Goal: Communication & Community: Answer question/provide support

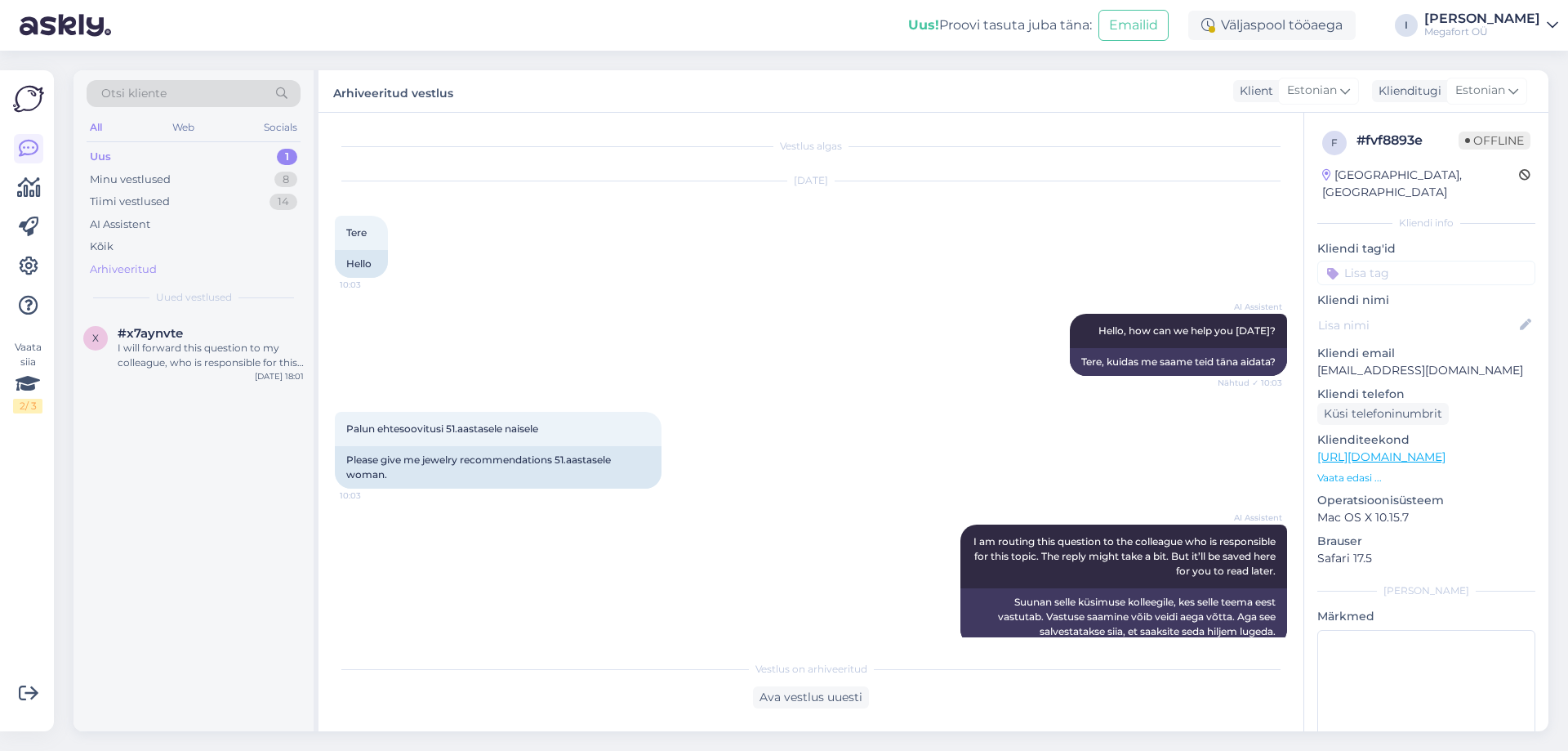
scroll to position [390, 0]
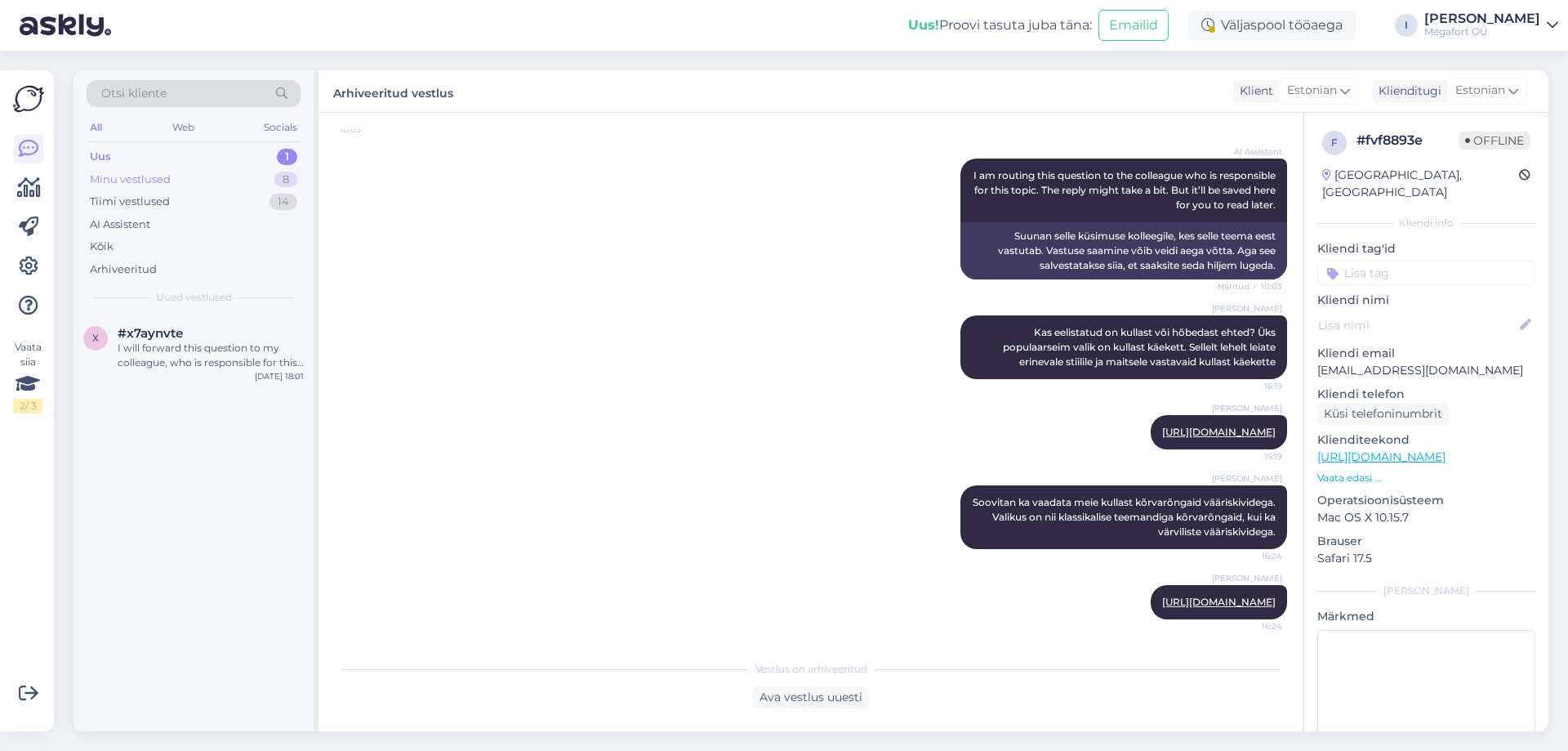
click at [134, 176] on div "Minu vestlused" at bounding box center [130, 179] width 81 height 16
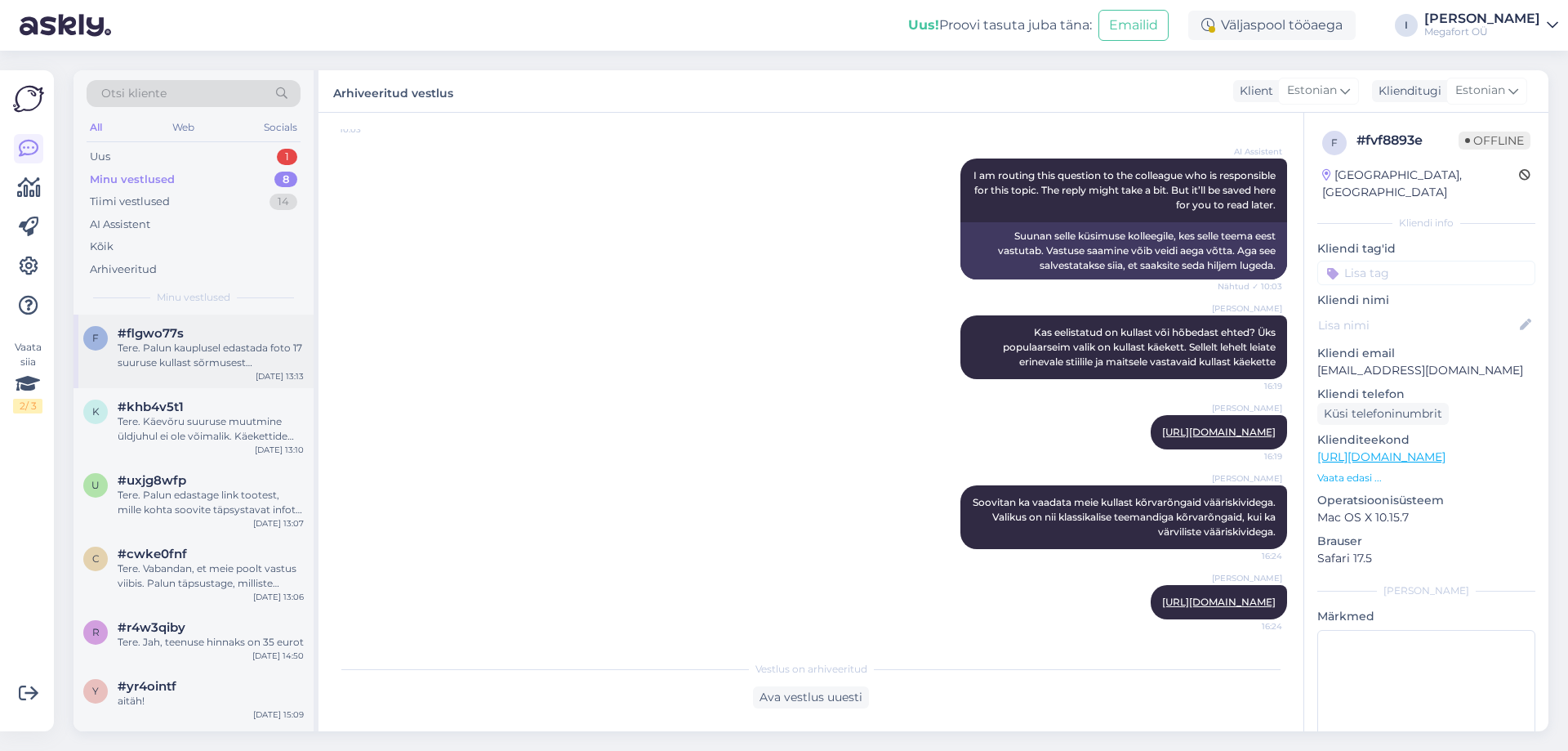
click at [198, 354] on div "Tere. Palun kauplusel edastada foto 17 suuruse kullast sõrmusest teemantidega, …" at bounding box center [210, 355] width 186 height 29
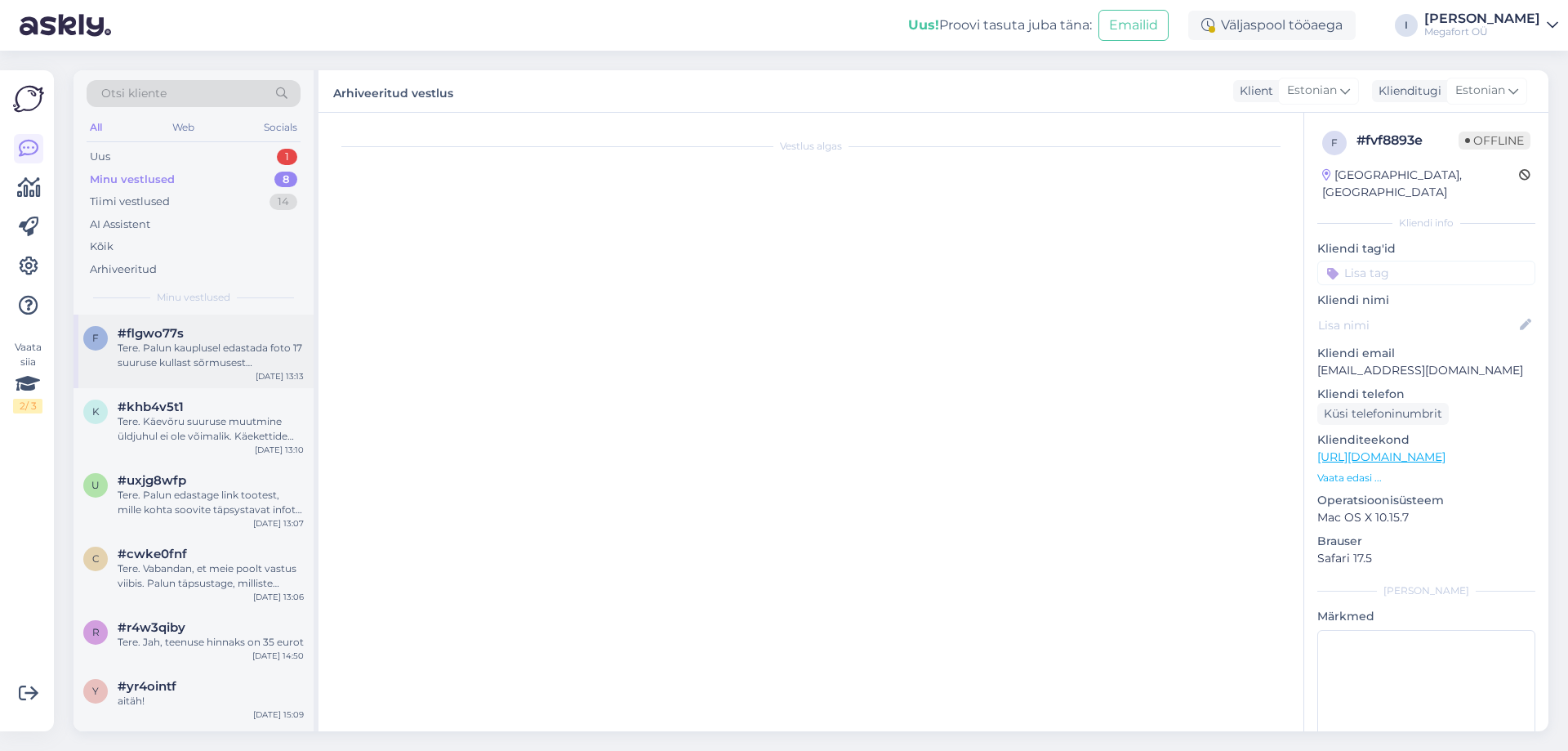
scroll to position [2630, 0]
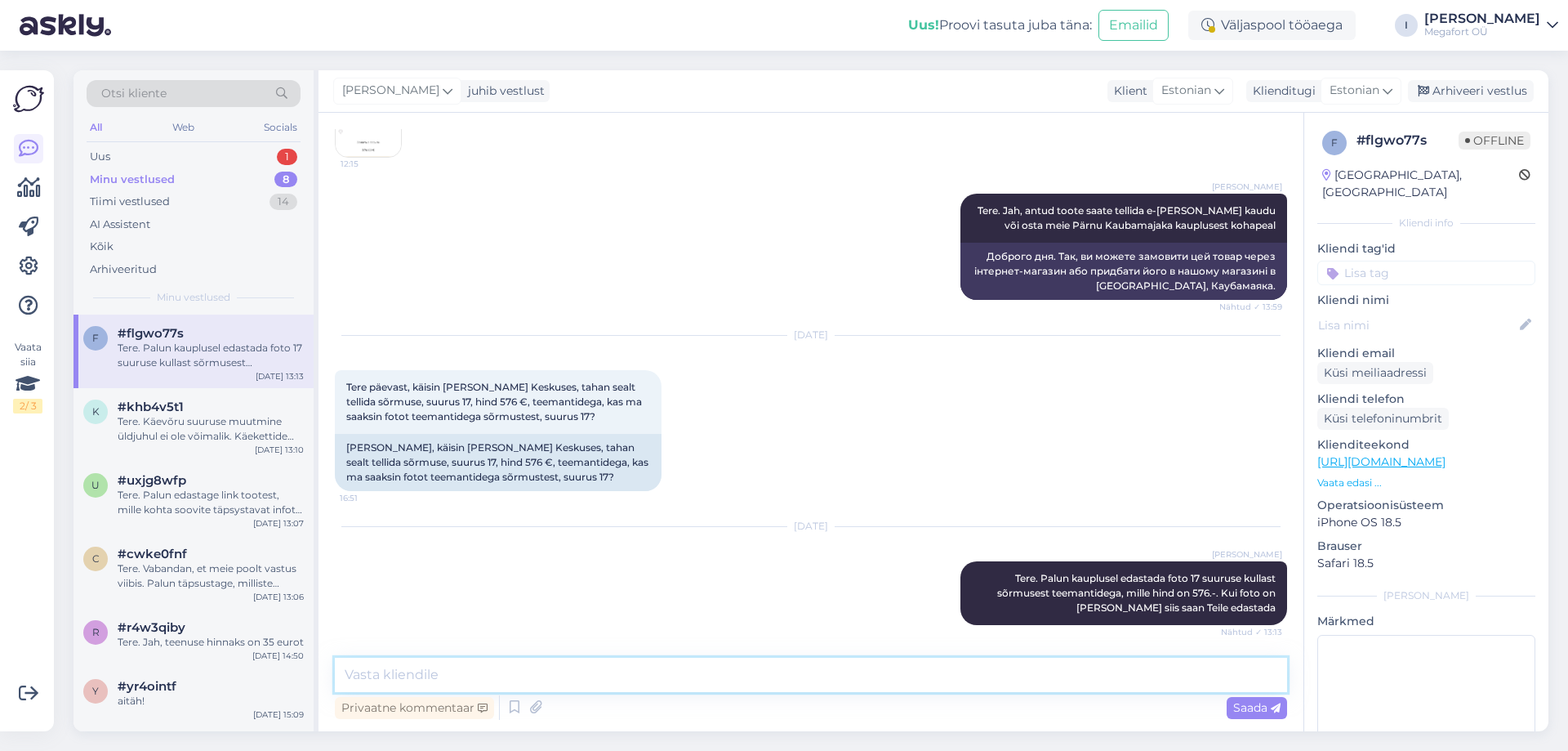
click at [694, 668] on textarea at bounding box center [811, 674] width 953 height 35
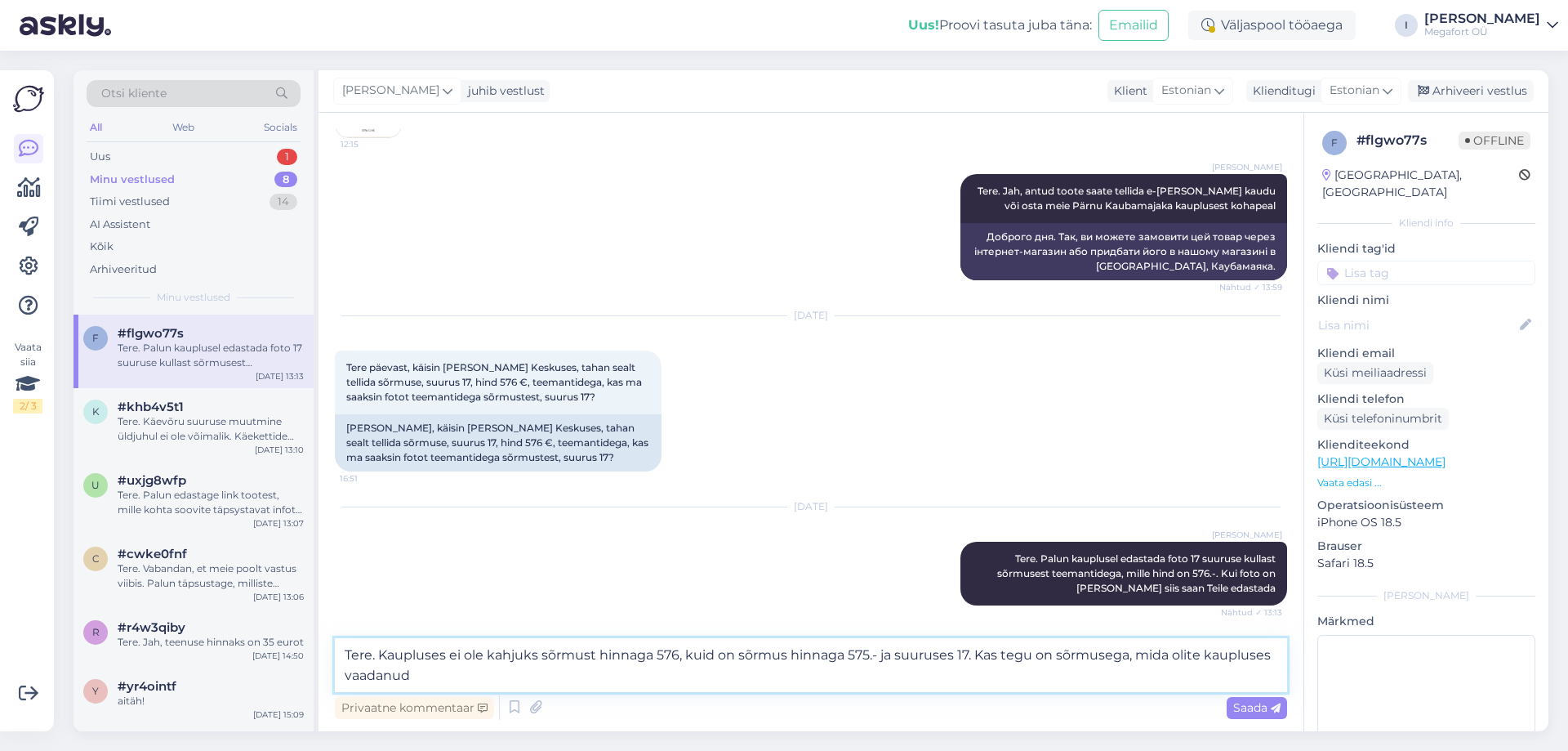
type textarea "Tere. Kaupluses ei ole kahjuks sõrmust hinnaga 576, kuid on sõrmus hinnaga 575.…"
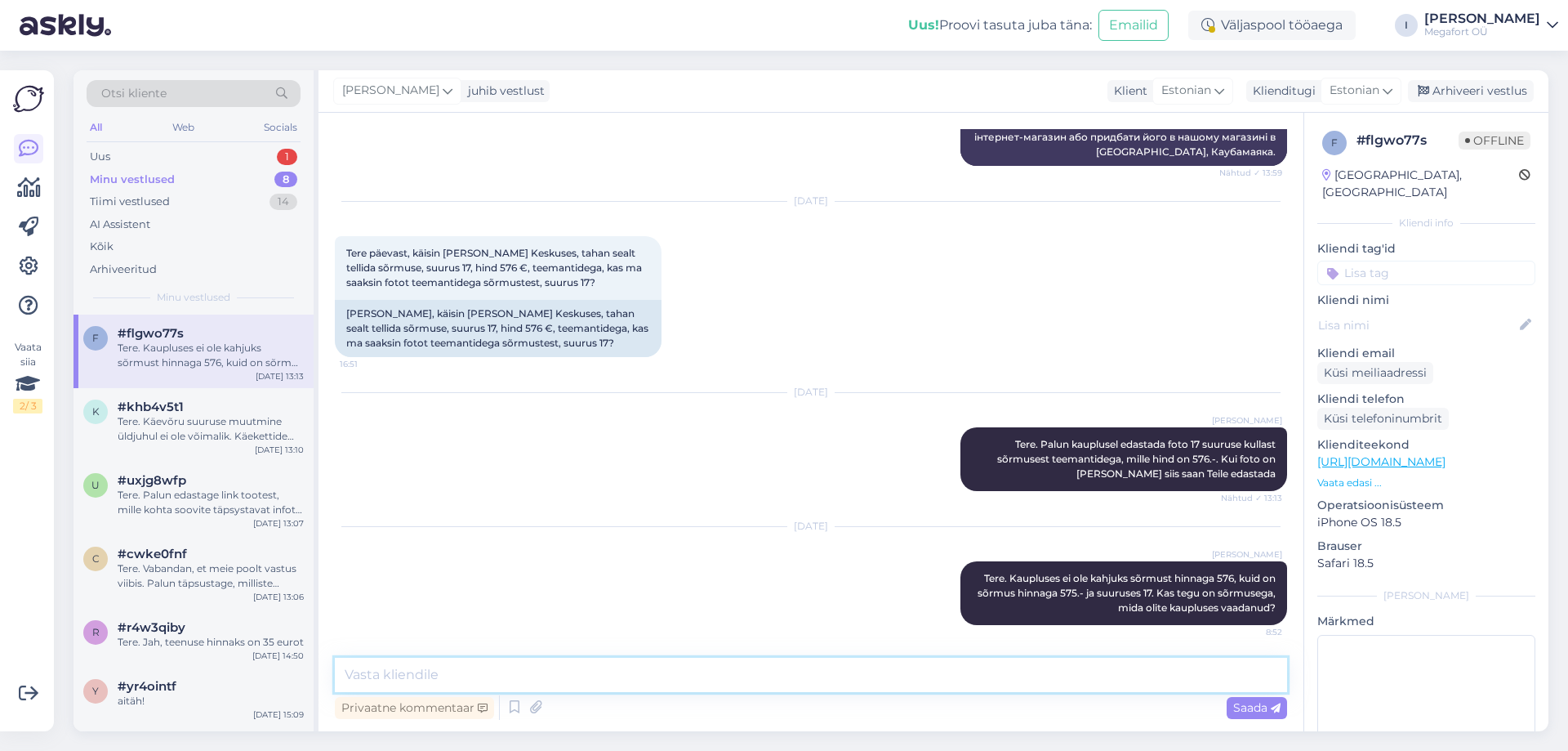
scroll to position [2764, 0]
click at [526, 704] on icon at bounding box center [535, 707] width 23 height 24
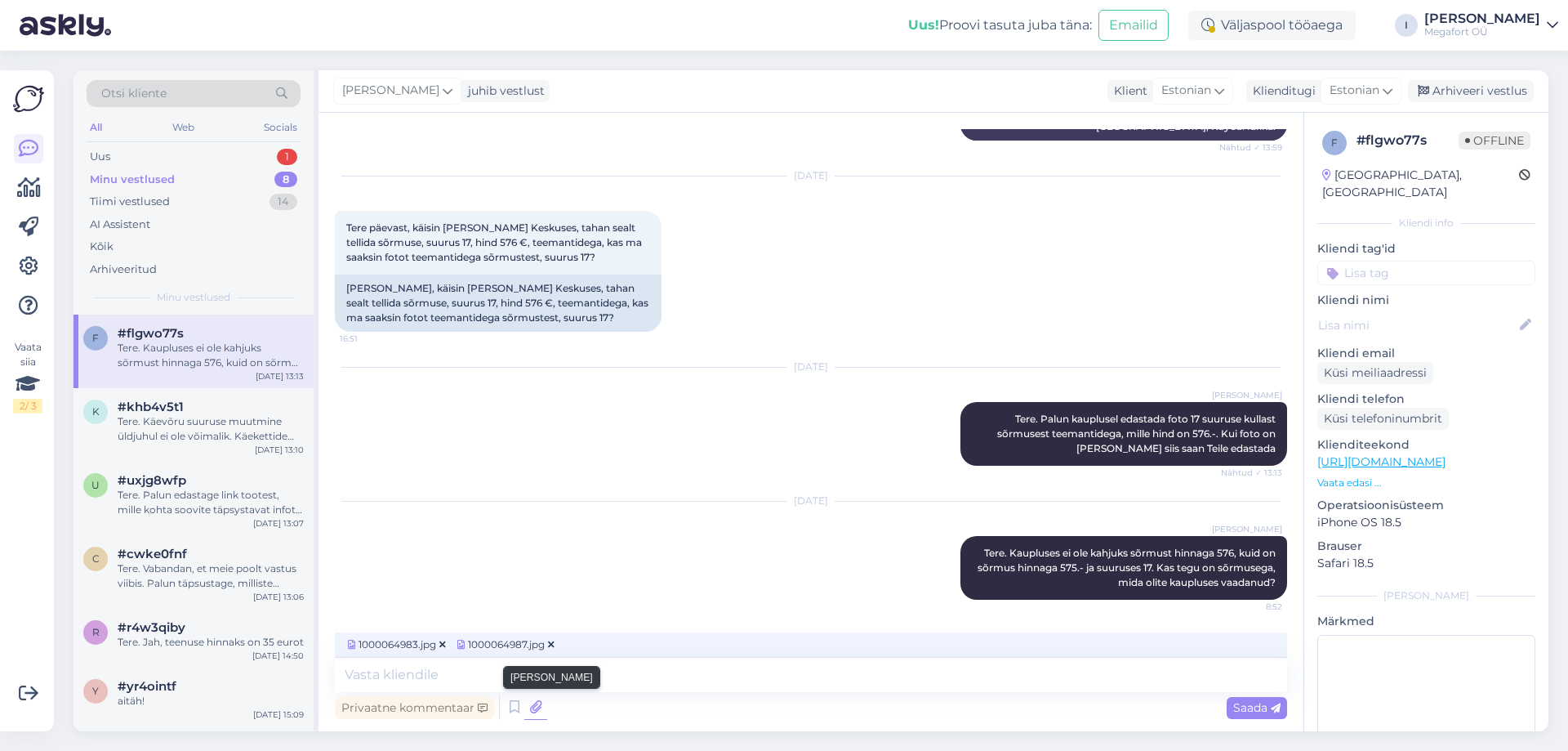
scroll to position [2783, 0]
click at [165, 166] on div "Uus 1" at bounding box center [194, 157] width 214 height 23
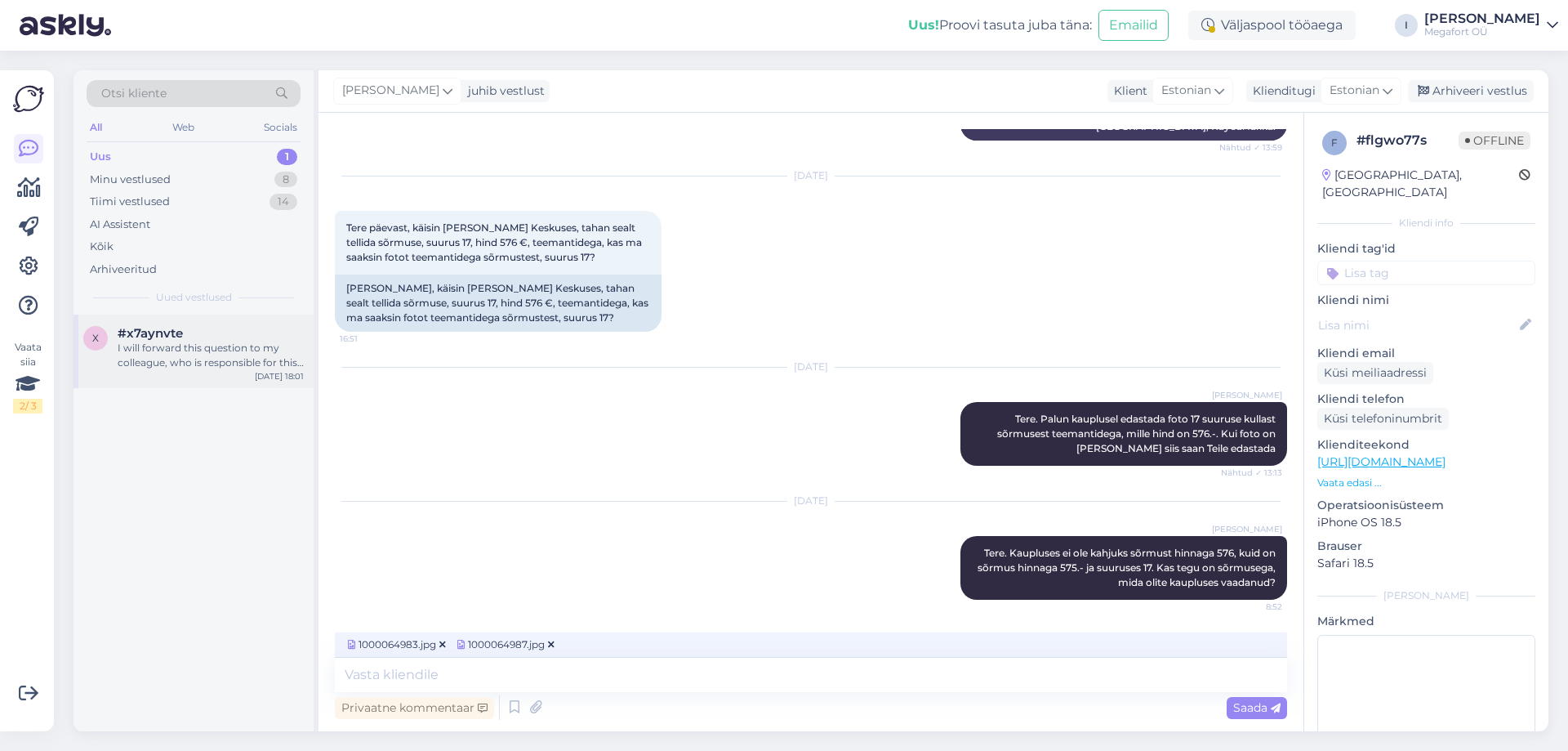
click at [165, 363] on div "I will forward this question to my colleague, who is responsible for this. The …" at bounding box center [210, 355] width 186 height 29
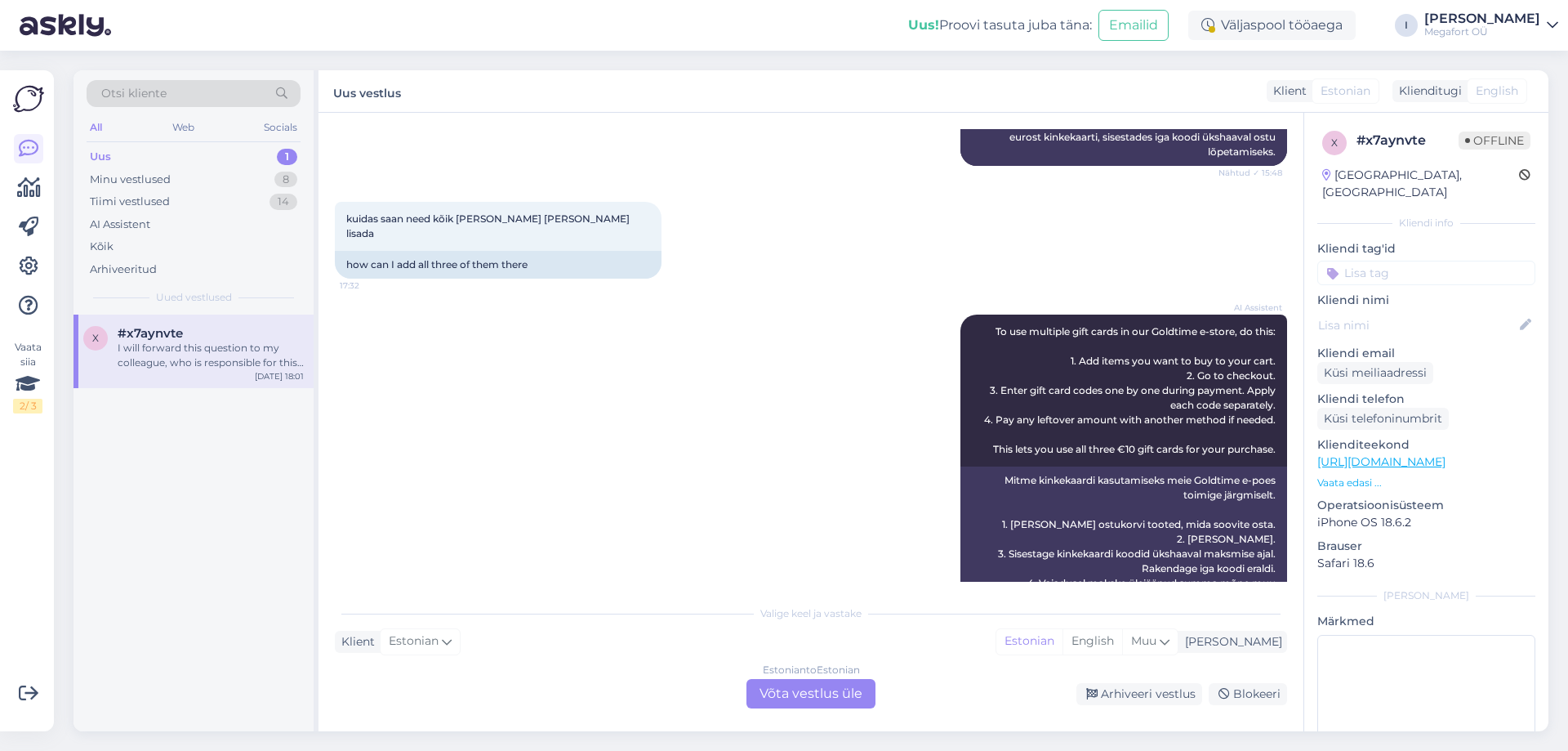
scroll to position [318, 0]
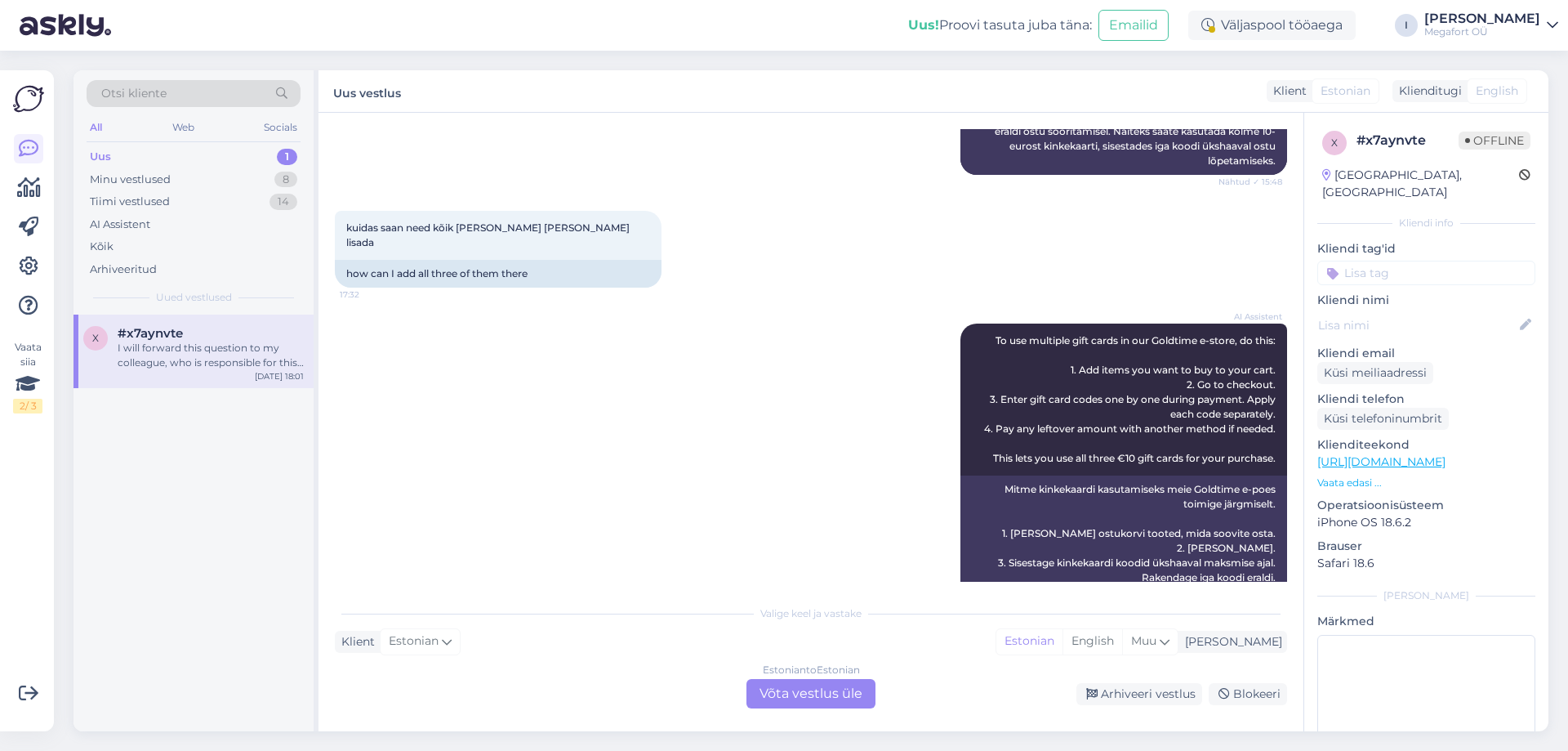
click at [794, 691] on div "Estonian to Estonian Võta vestlus üle" at bounding box center [811, 693] width 129 height 29
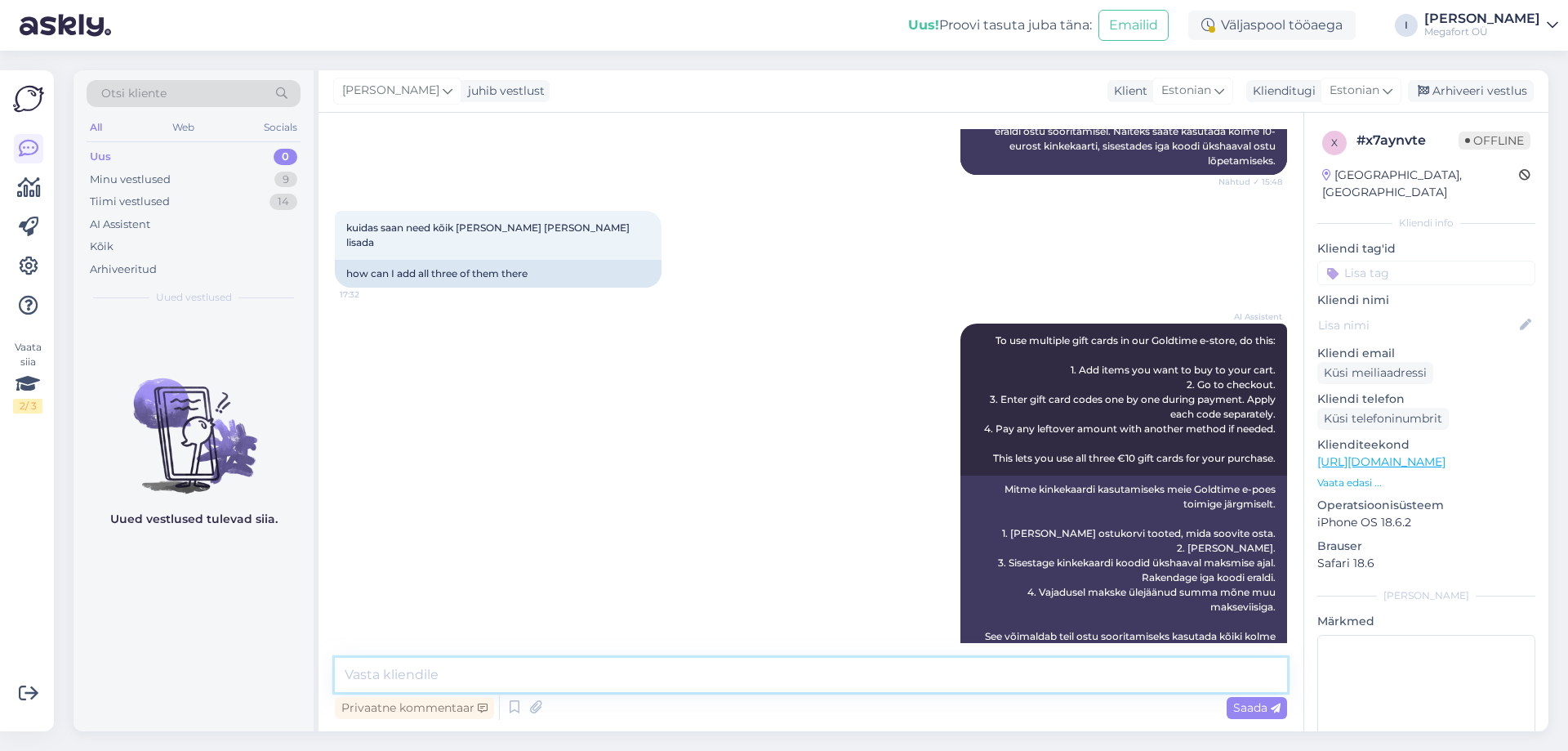
click at [683, 676] on textarea at bounding box center [811, 674] width 953 height 35
type textarea "Tere"
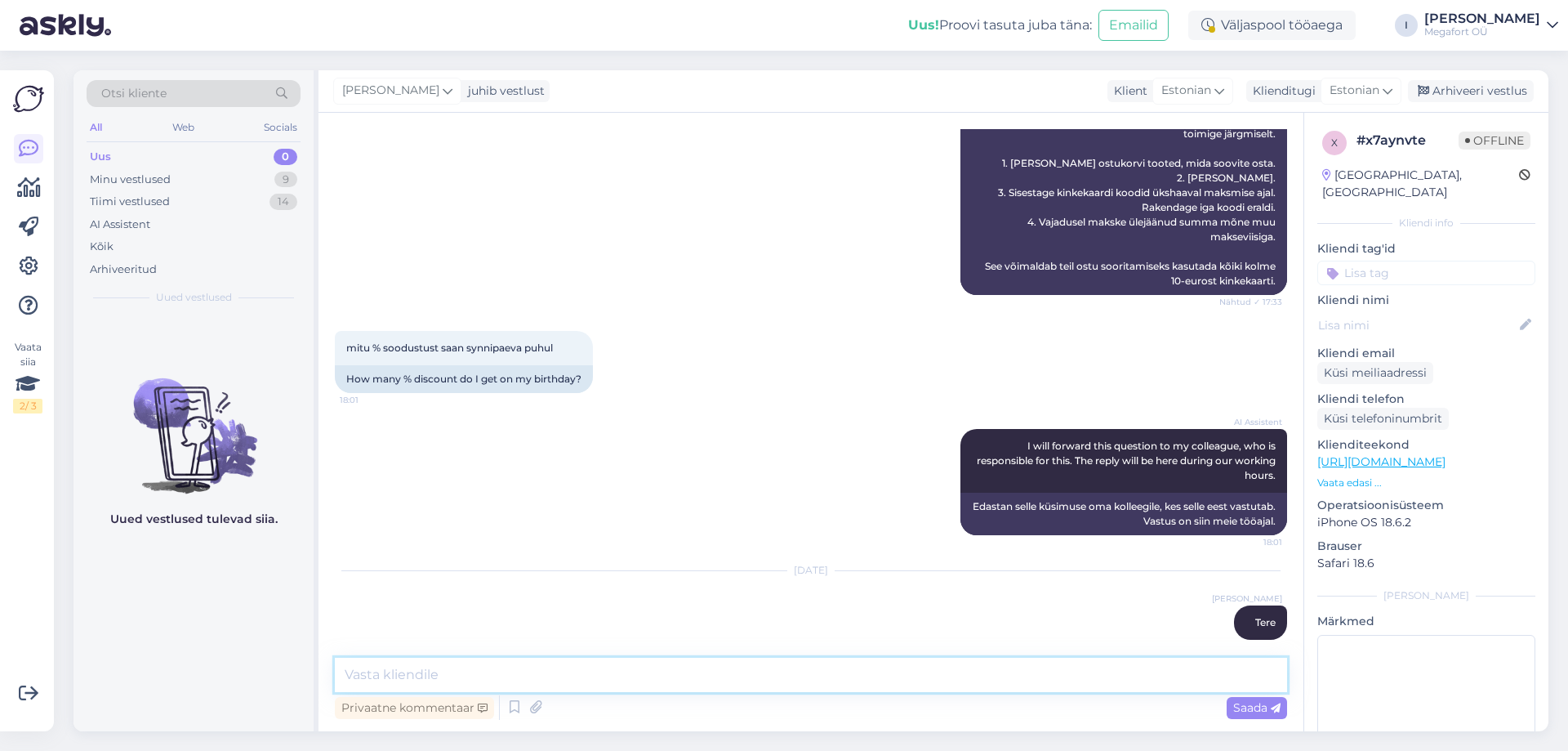
paste textarea "Liikmetele kehtib sünnipäevasoodustus 20% ühelt ostukorvilt tavahinnaga toodete…"
type textarea "Liikmetele kehtib sünnipäevasoodustus 20% ühelt ostukorvilt tavahinnaga toodete…"
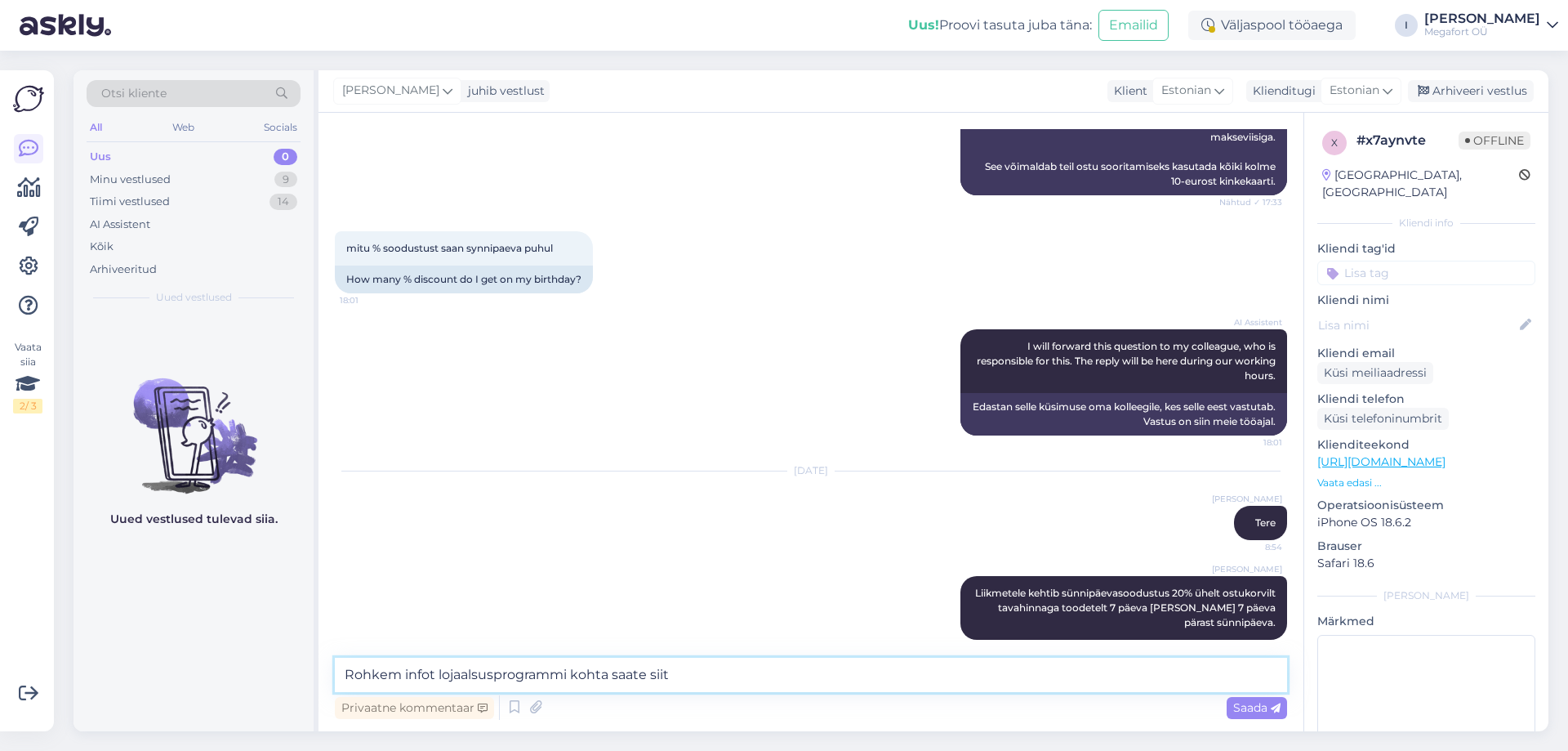
type textarea "Rohkem infot lojaalsusprogrammi kohta saate siit:"
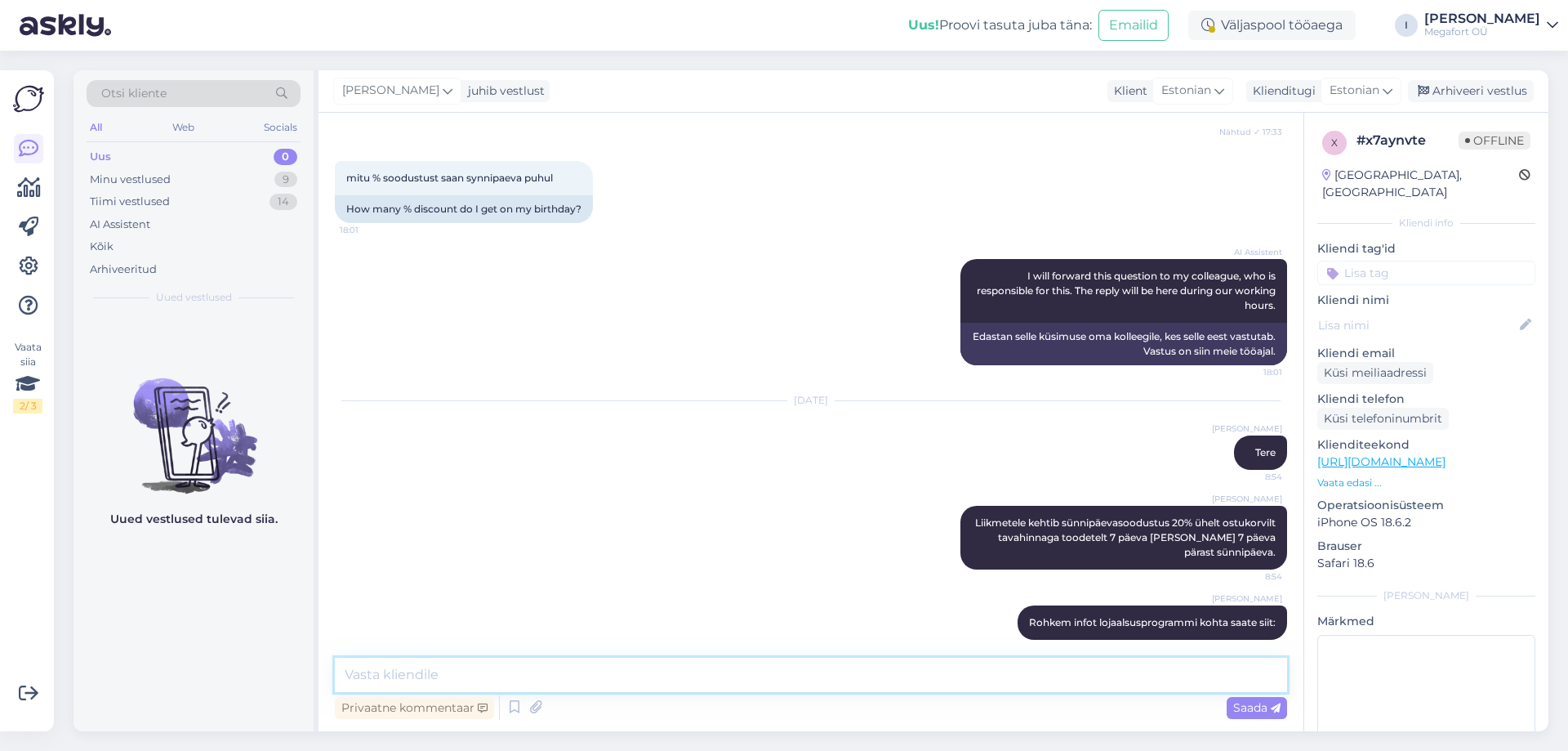
paste textarea "[URL][DOMAIN_NAME]."
type textarea "[URL][DOMAIN_NAME]."
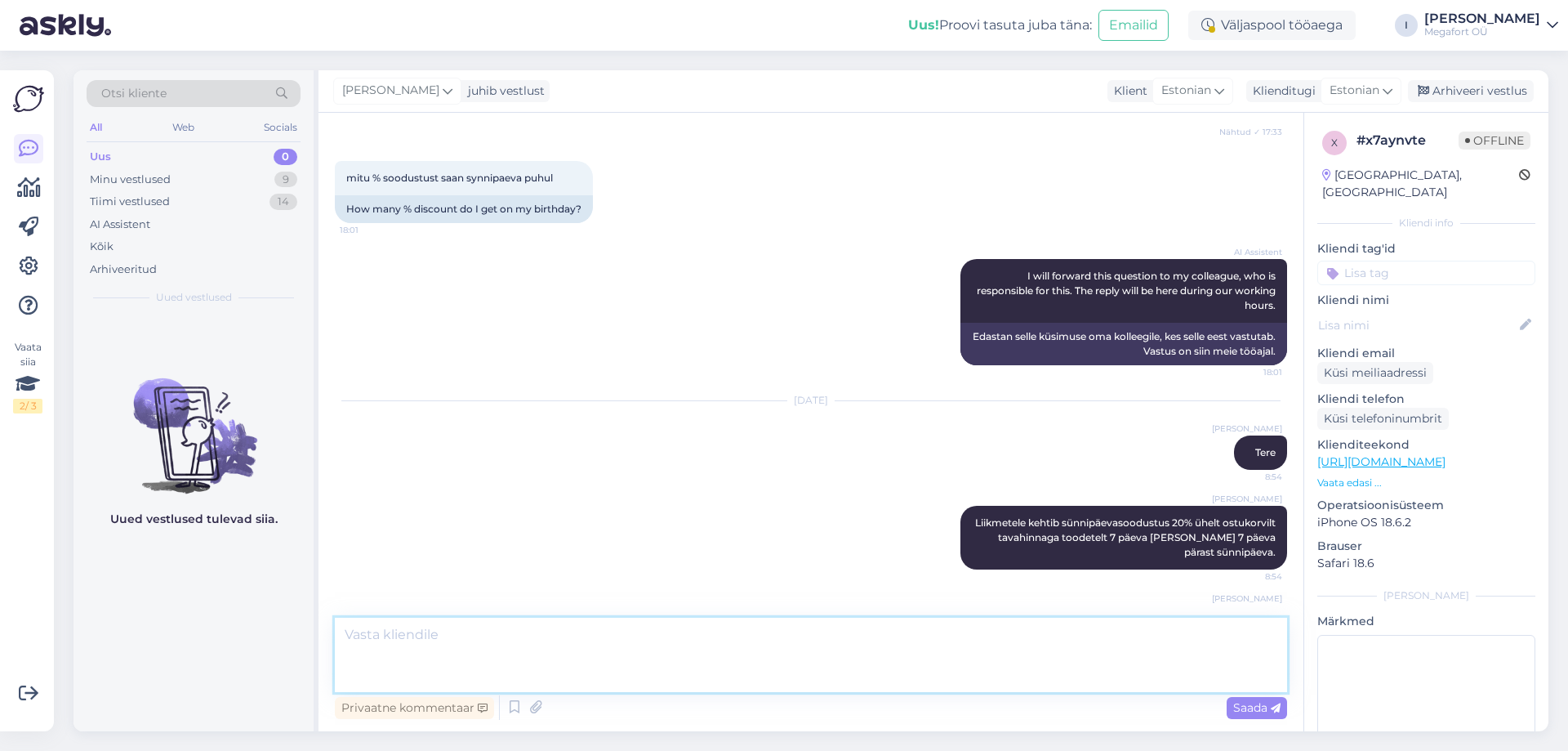
scroll to position [973, 0]
